Goal: Task Accomplishment & Management: Complete application form

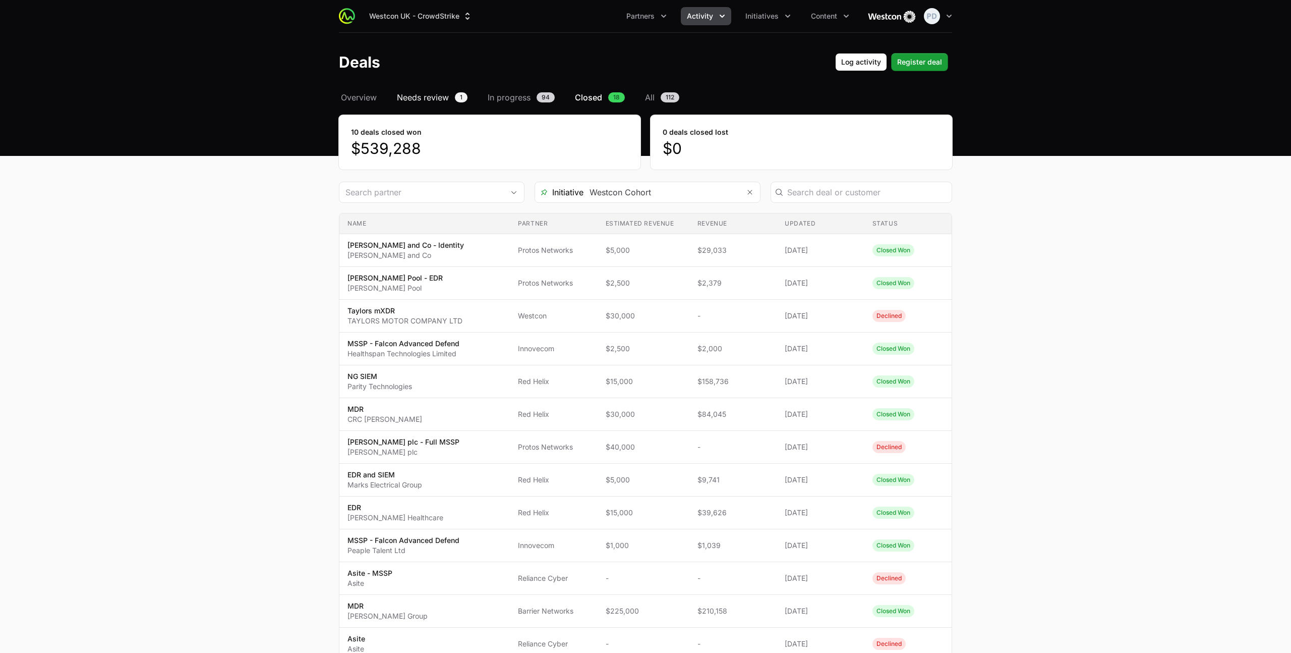
scroll to position [63, 0]
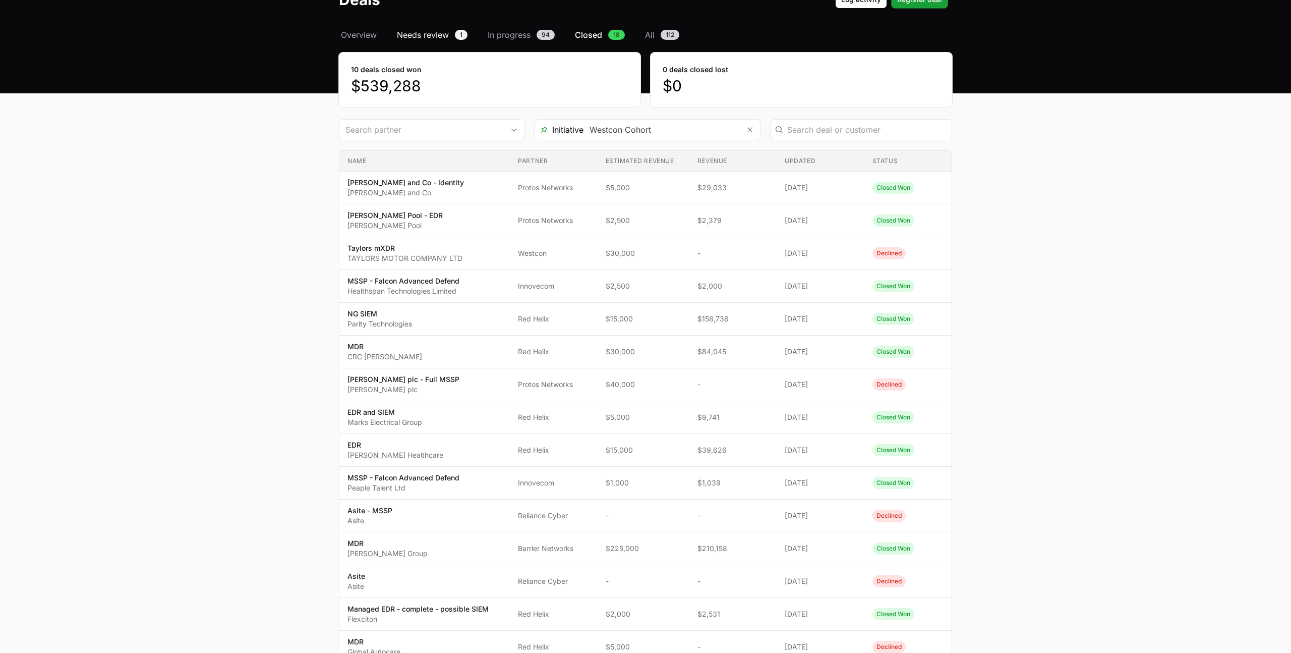
click at [431, 32] on span "Needs review" at bounding box center [423, 35] width 52 height 12
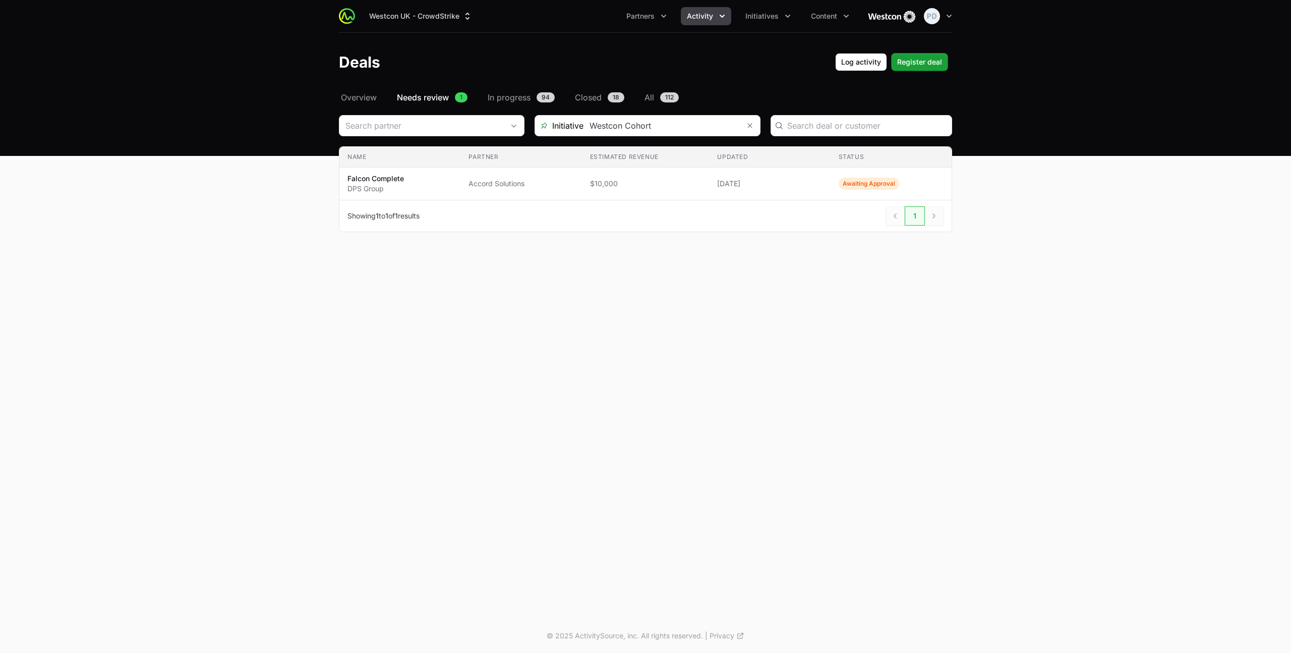
click at [721, 19] on icon "Activity menu" at bounding box center [722, 16] width 10 height 10
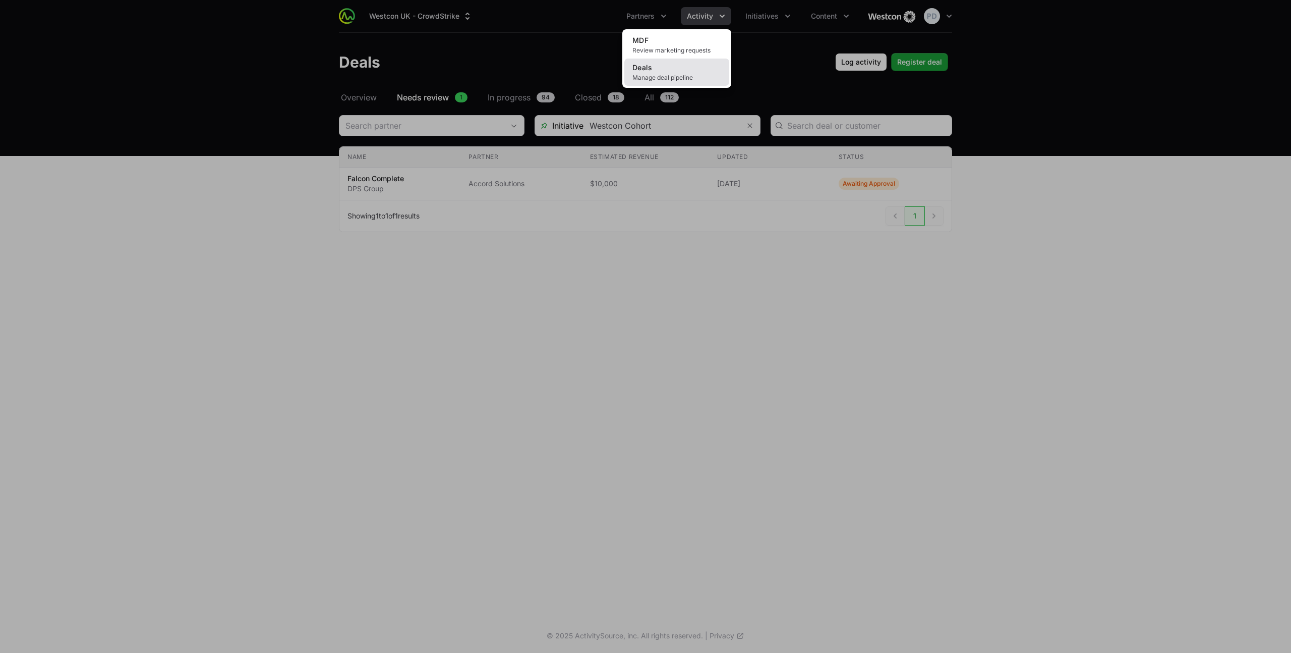
click at [692, 65] on link "Deals Manage deal pipeline" at bounding box center [676, 72] width 105 height 27
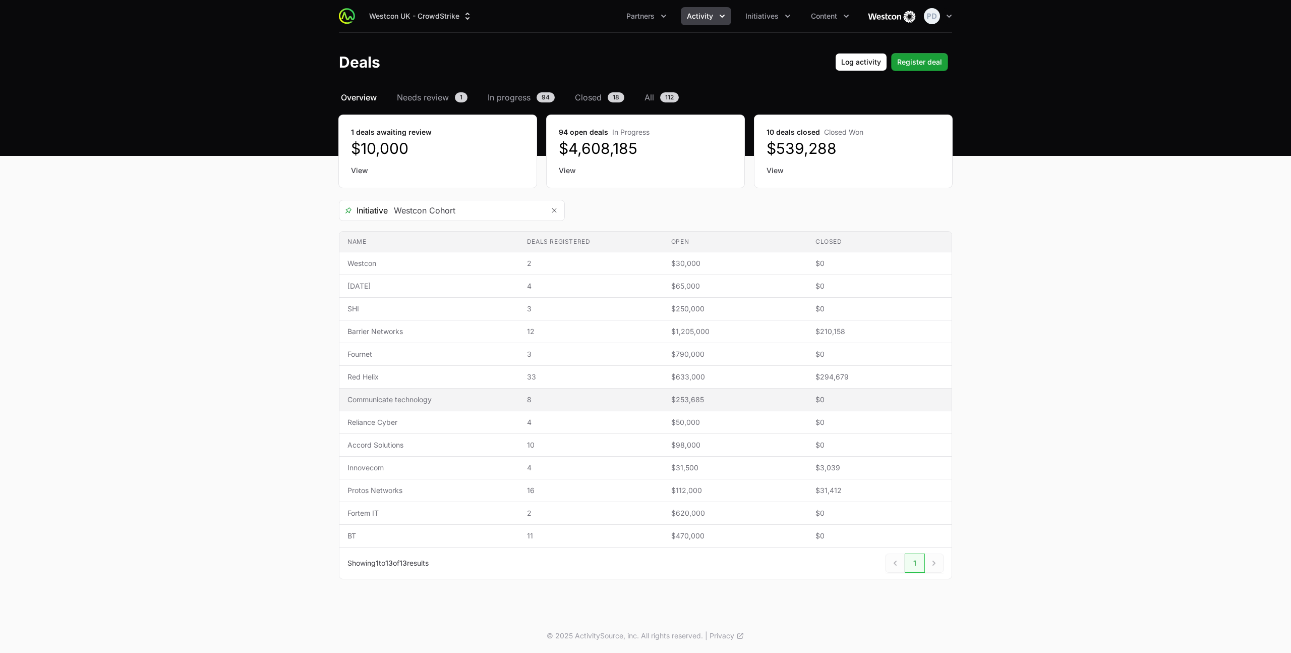
click at [428, 397] on span "Communicate technology" at bounding box center [428, 399] width 163 height 10
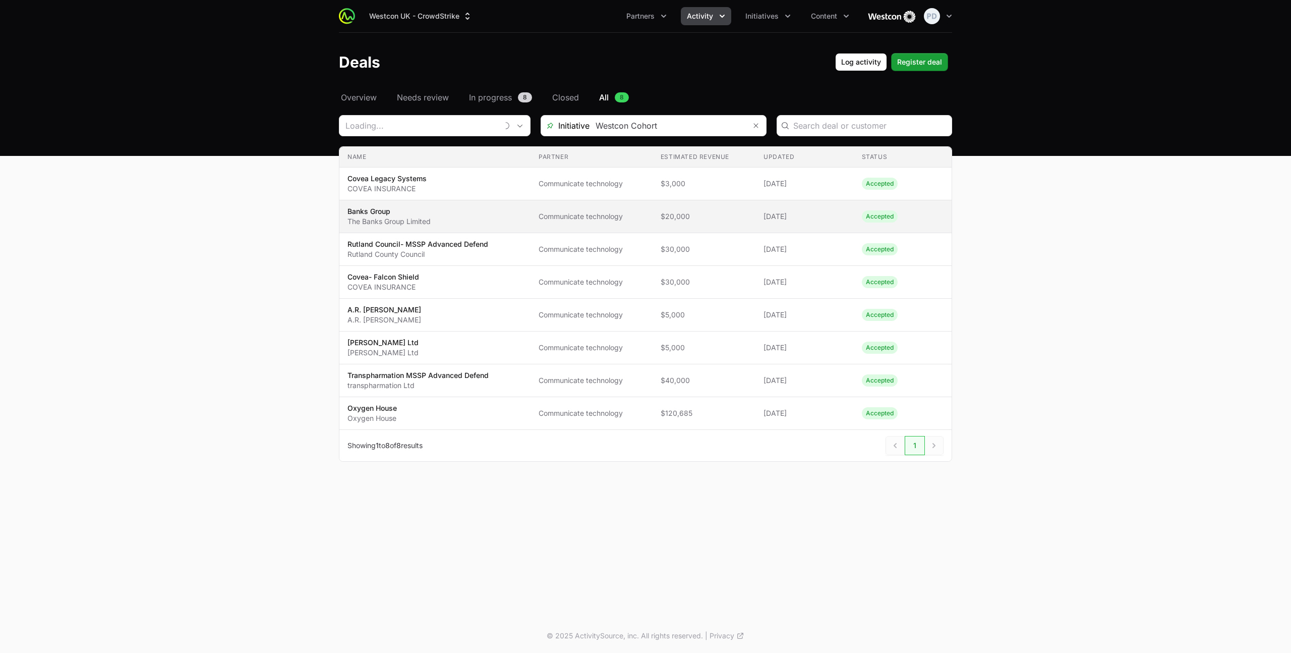
click at [415, 213] on p "Banks Group" at bounding box center [388, 211] width 83 height 10
type input "Communicate technology"
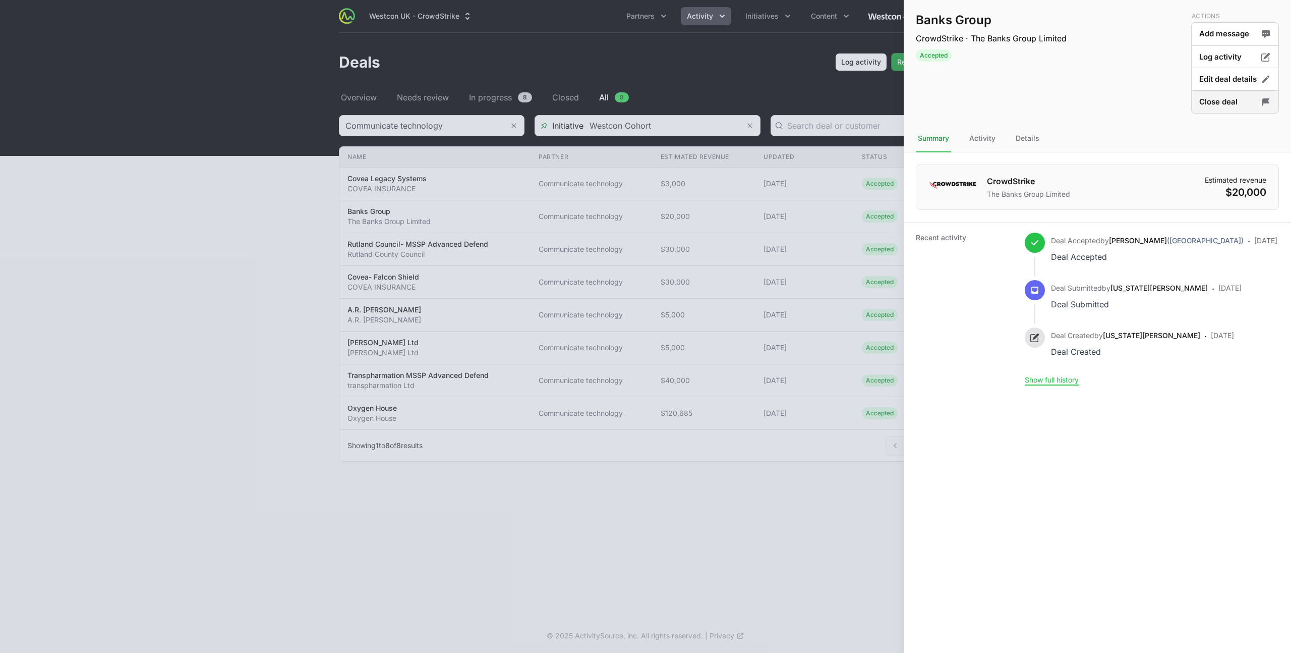
click at [1233, 97] on button "Close deal" at bounding box center [1235, 102] width 88 height 24
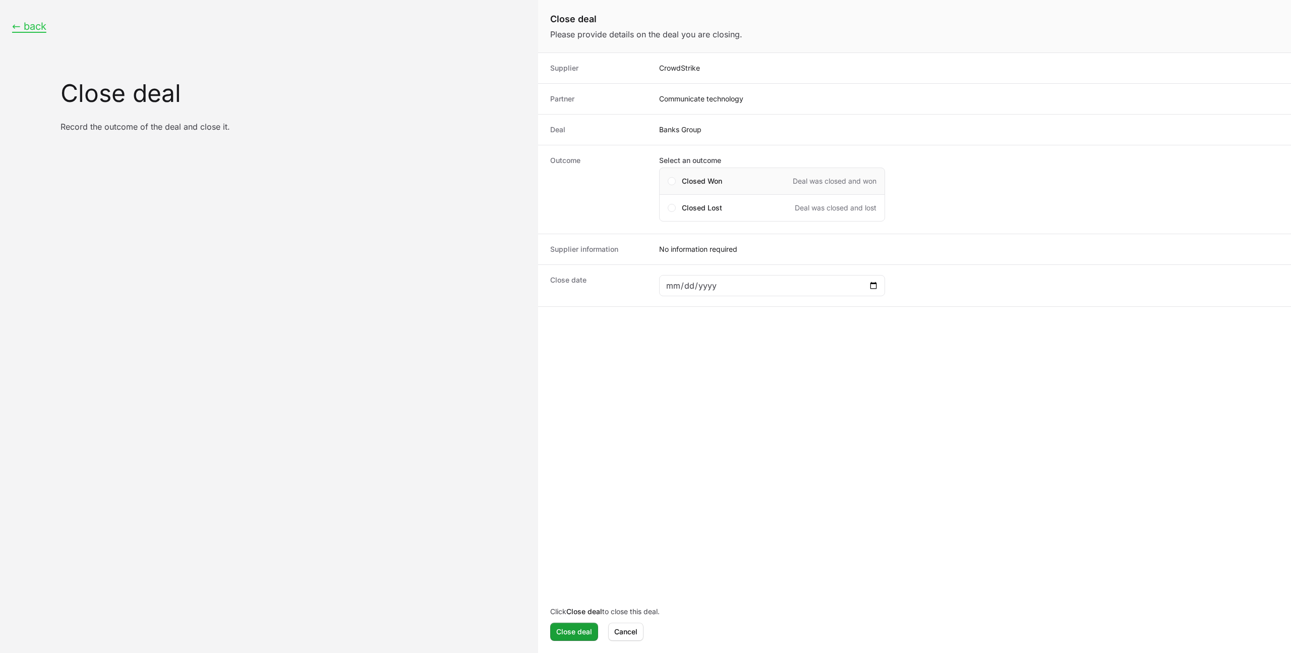
click at [734, 180] on div "Closed Won Deal was closed and won" at bounding box center [779, 181] width 195 height 10
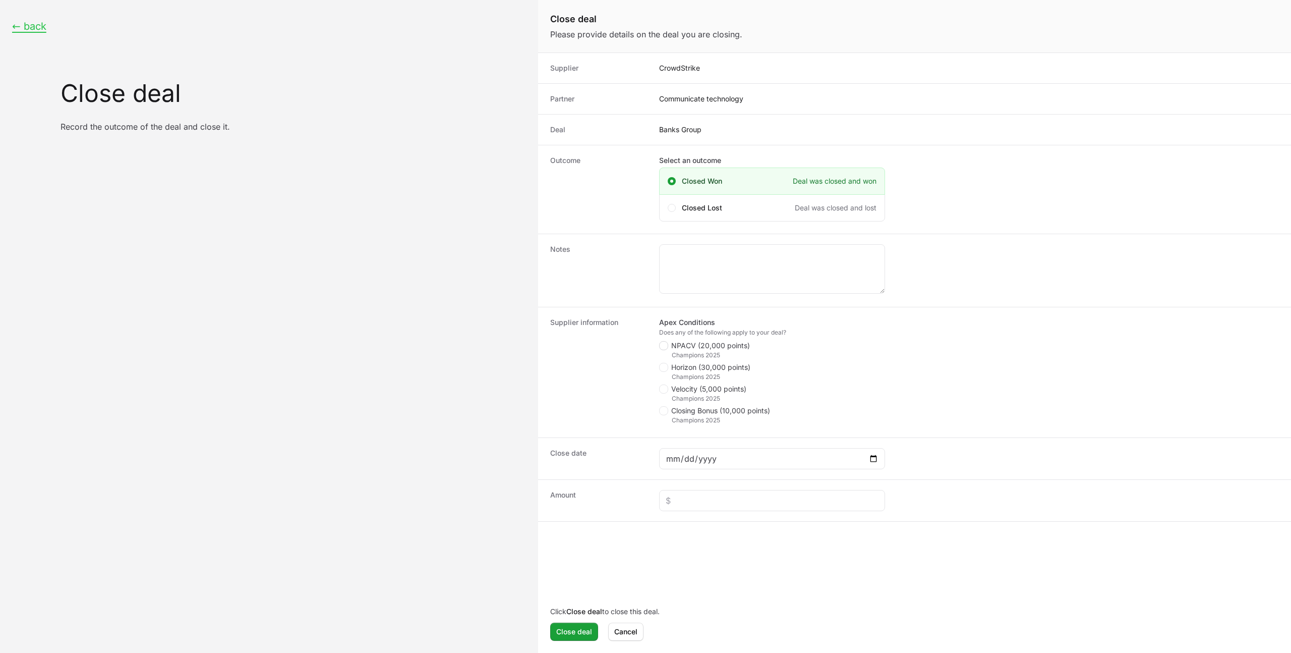
click at [665, 346] on icon "Close deal form" at bounding box center [664, 345] width 6 height 8
click at [660, 342] on input "NPACV (20,000 points)" at bounding box center [659, 341] width 1 height 1
checkbox input "true"
click at [665, 411] on icon "Close deal form" at bounding box center [664, 410] width 6 height 8
click at [660, 407] on input "Closing Bonus (10,000 points)" at bounding box center [659, 406] width 1 height 1
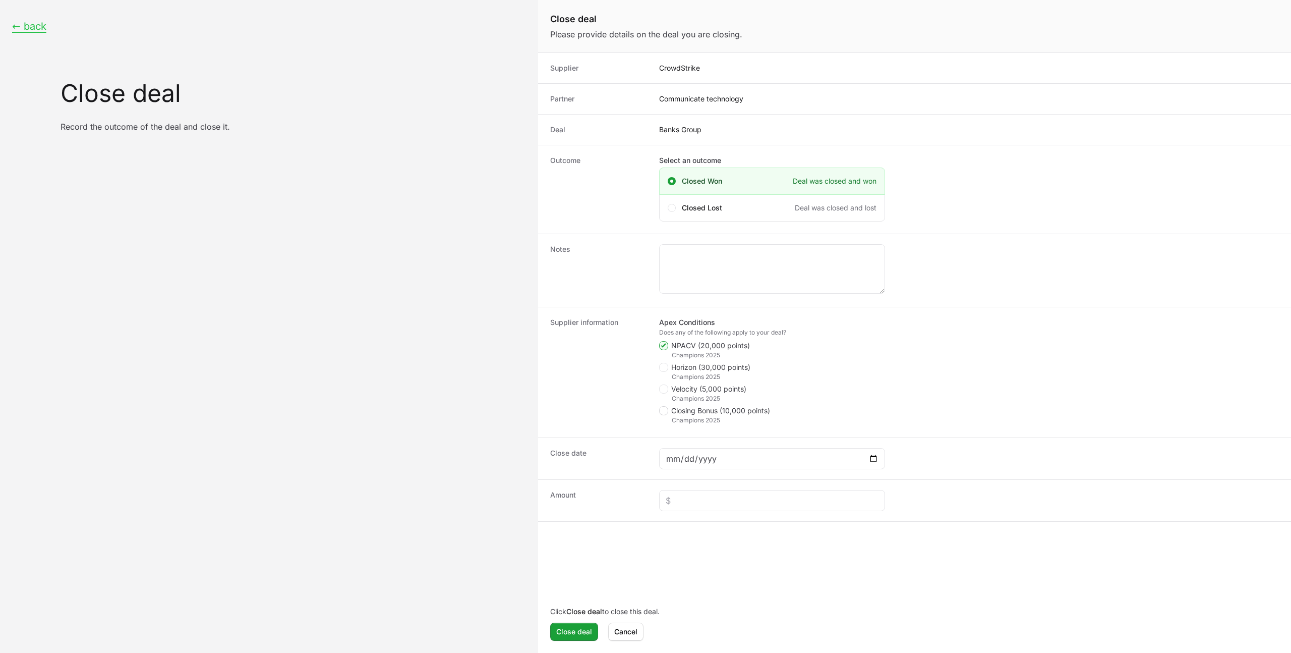
checkbox input "true"
click at [717, 463] on textarea "Bonus Reason" at bounding box center [772, 472] width 225 height 48
type textarea "Last month of APEX program"
click at [704, 530] on input "Close deal form" at bounding box center [772, 531] width 213 height 12
click at [677, 530] on input "Close deal form" at bounding box center [772, 531] width 213 height 12
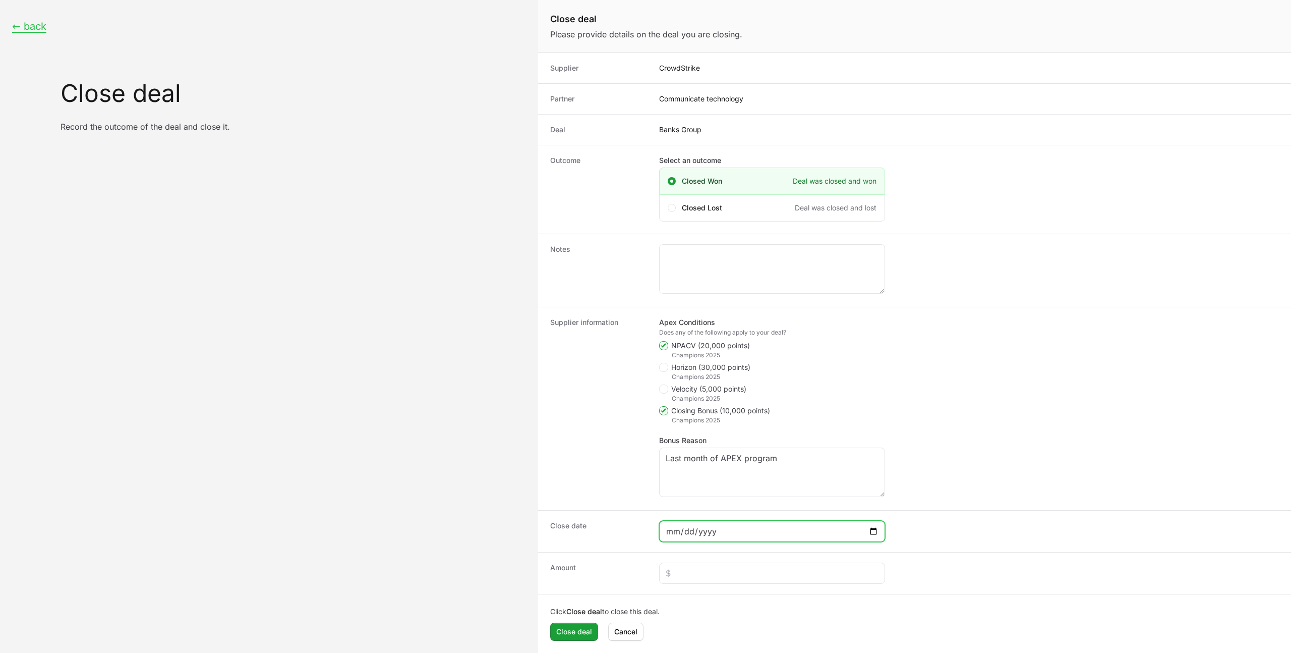
click at [674, 531] on input "Close deal form" at bounding box center [772, 531] width 213 height 12
type input "2025-09-24"
click at [689, 569] on input "Close deal form" at bounding box center [772, 573] width 213 height 12
type input "$7,363"
click at [576, 633] on span "Close deal" at bounding box center [574, 631] width 36 height 12
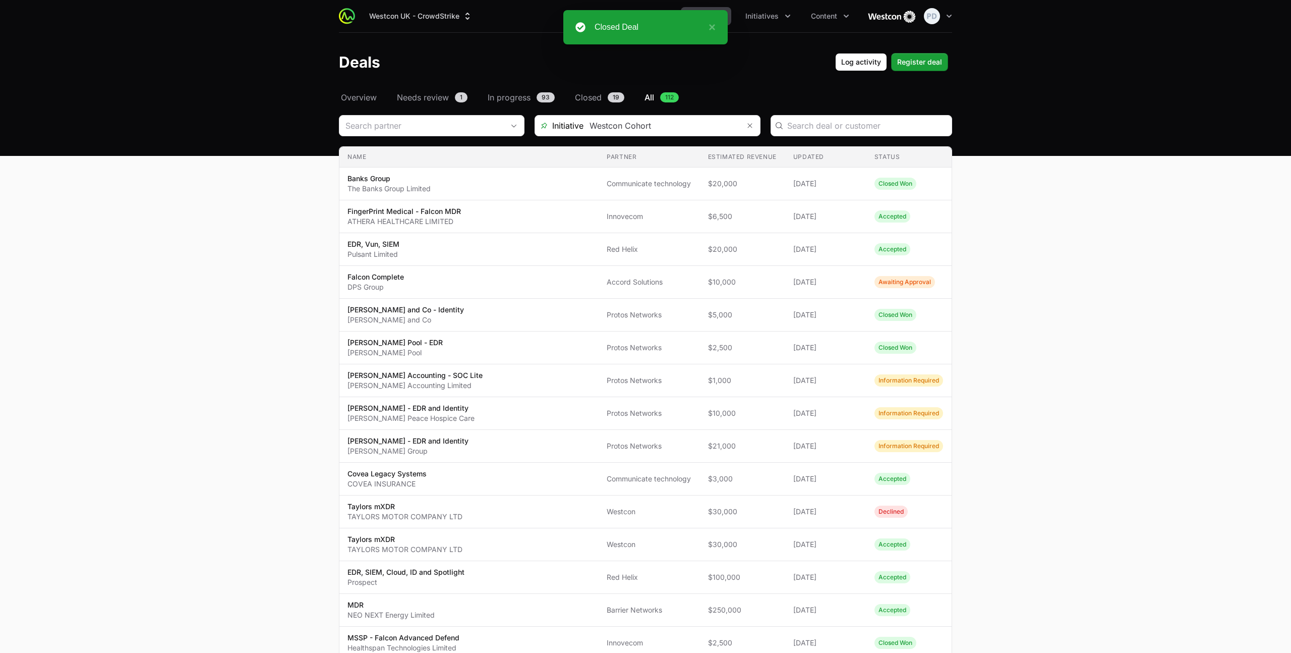
click at [1078, 232] on main "Select a tab Overview Needs review In progress Closed All Overview Needs review…" at bounding box center [645, 567] width 1291 height 952
click at [442, 101] on span "Needs review" at bounding box center [423, 97] width 52 height 12
